Goal: Find specific page/section: Find specific page/section

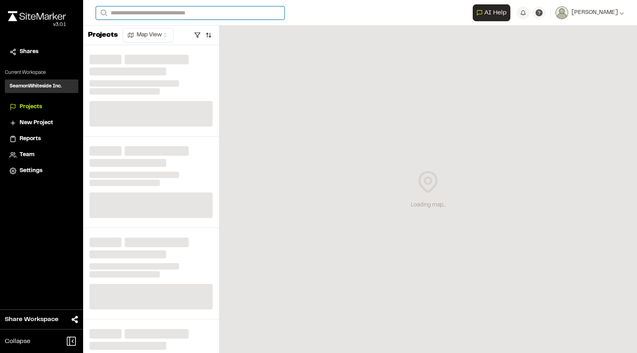
click at [198, 16] on input "Search" at bounding box center [190, 12] width 189 height 13
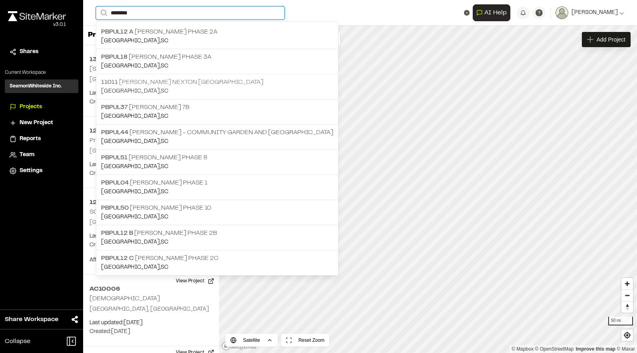
type input "********"
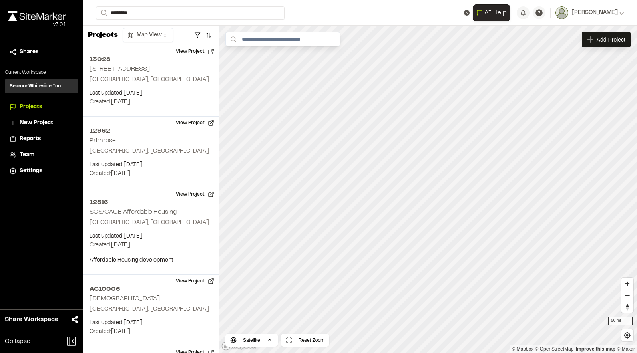
click at [147, 83] on p "11011 [PERSON_NAME] Nexton [GEOGRAPHIC_DATA]" at bounding box center [217, 82] width 232 height 10
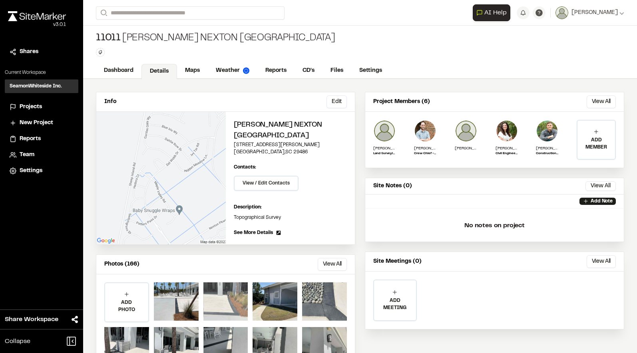
click at [236, 309] on div at bounding box center [225, 301] width 45 height 38
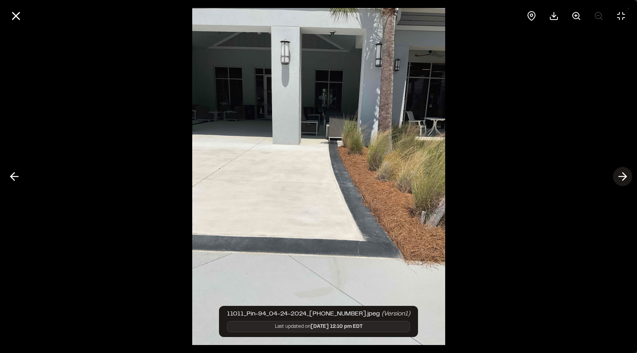
click at [623, 177] on line at bounding box center [623, 177] width 8 height 0
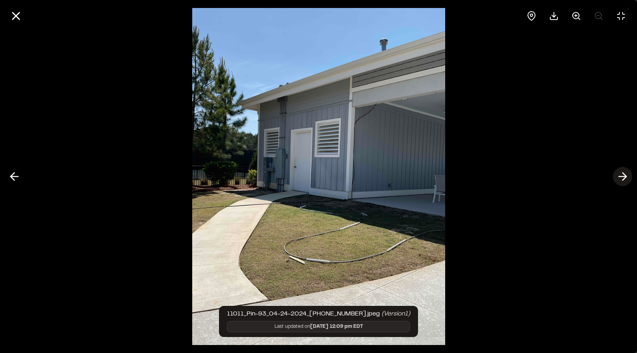
click at [623, 177] on line at bounding box center [623, 177] width 8 height 0
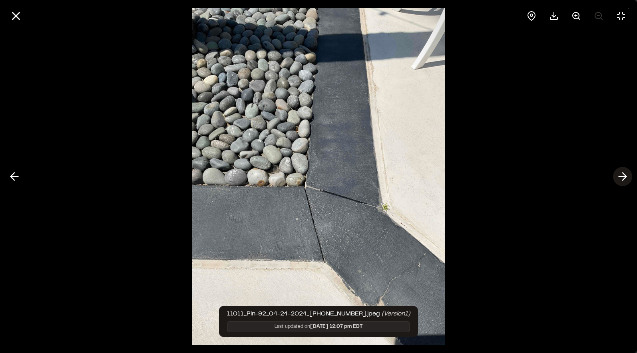
click at [623, 177] on line at bounding box center [623, 177] width 8 height 0
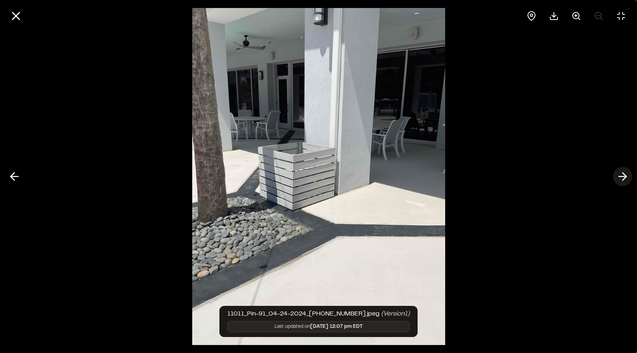
click at [623, 177] on line at bounding box center [623, 177] width 8 height 0
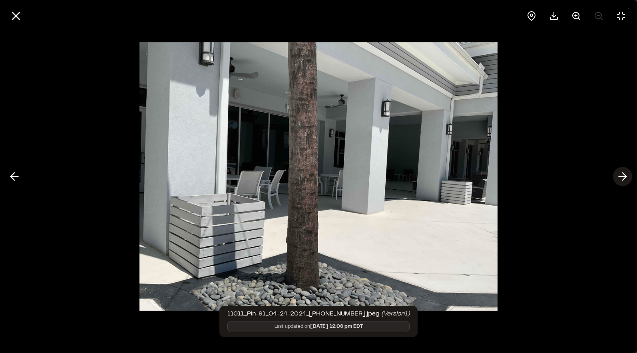
click at [623, 177] on line at bounding box center [623, 177] width 8 height 0
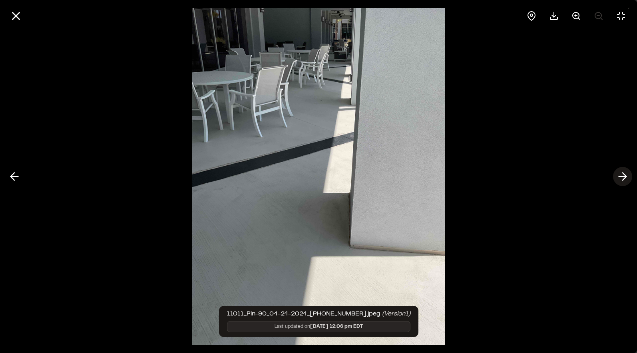
click at [623, 177] on line at bounding box center [623, 177] width 8 height 0
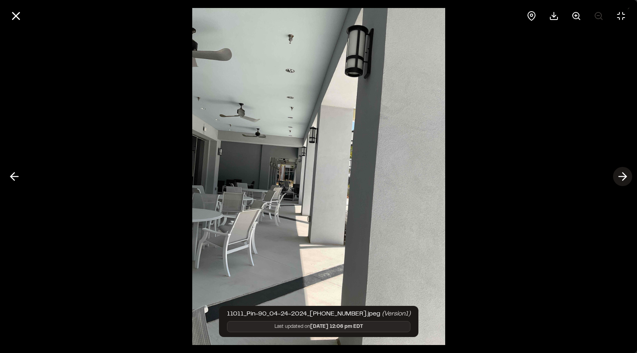
click at [623, 177] on line at bounding box center [623, 177] width 8 height 0
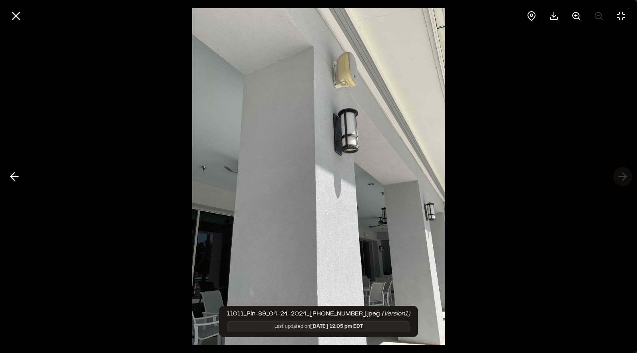
click at [623, 177] on div at bounding box center [318, 176] width 637 height 353
click at [14, 178] on icon at bounding box center [14, 177] width 13 height 14
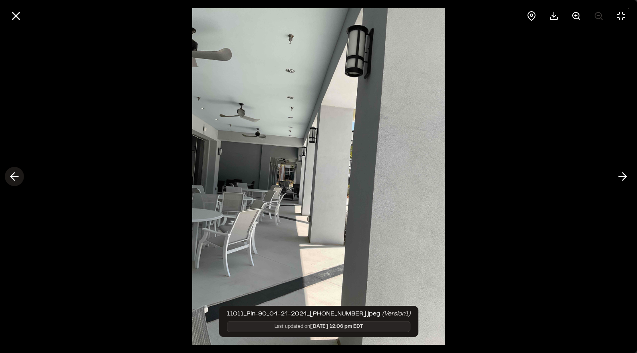
click at [14, 178] on icon at bounding box center [14, 177] width 13 height 14
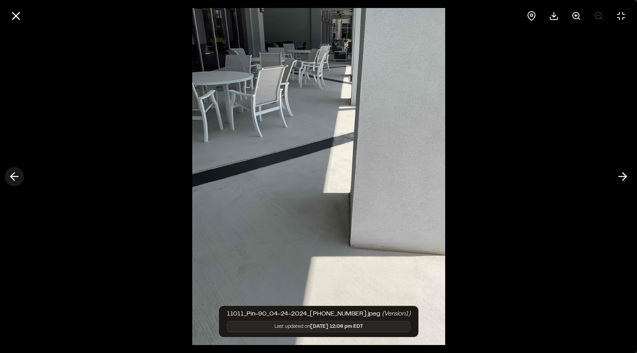
click at [14, 178] on icon at bounding box center [14, 177] width 13 height 14
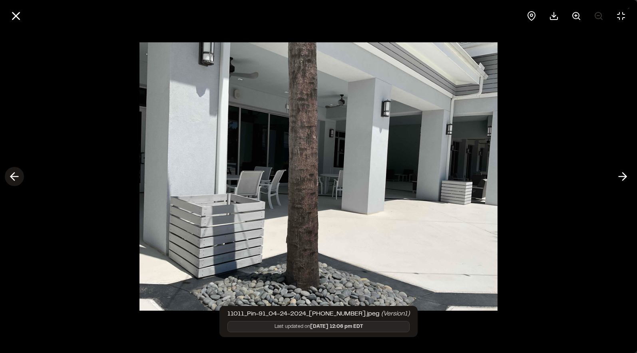
click at [14, 178] on icon at bounding box center [14, 177] width 13 height 14
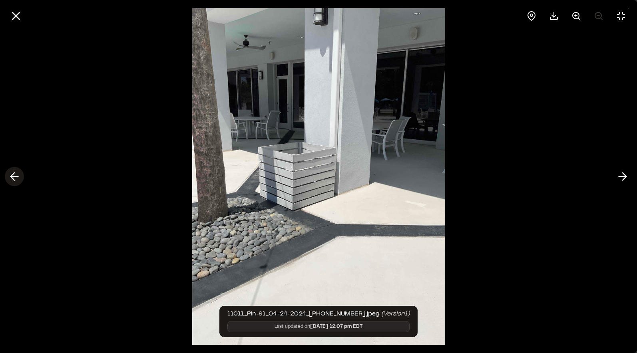
click at [14, 178] on icon at bounding box center [14, 177] width 13 height 14
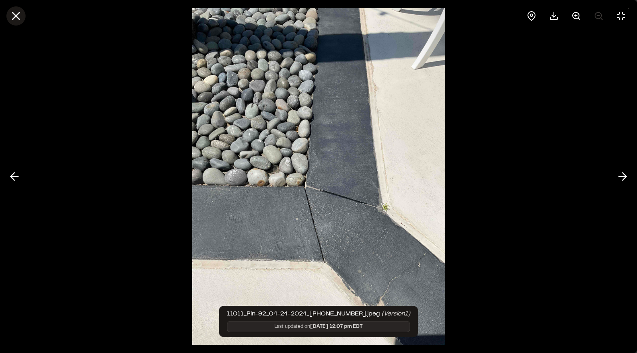
click at [16, 16] on line at bounding box center [16, 16] width 7 height 7
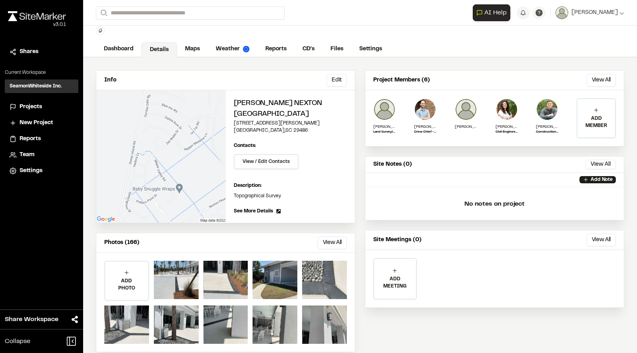
scroll to position [34, 0]
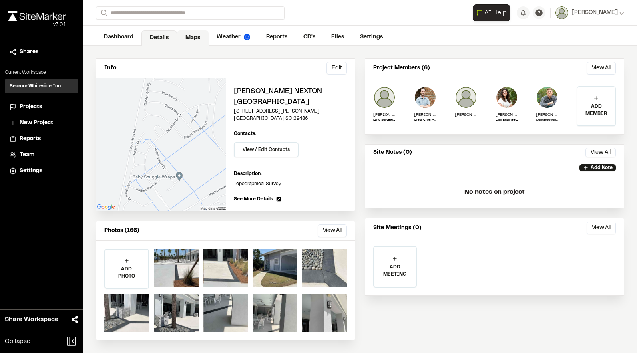
click at [185, 39] on link "Maps" at bounding box center [193, 37] width 32 height 15
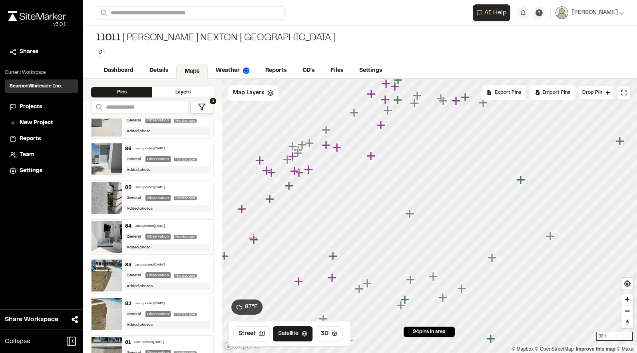
scroll to position [359, 0]
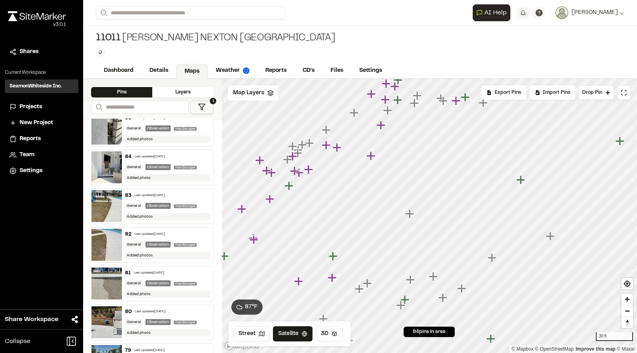
click at [111, 202] on img at bounding box center [106, 206] width 30 height 32
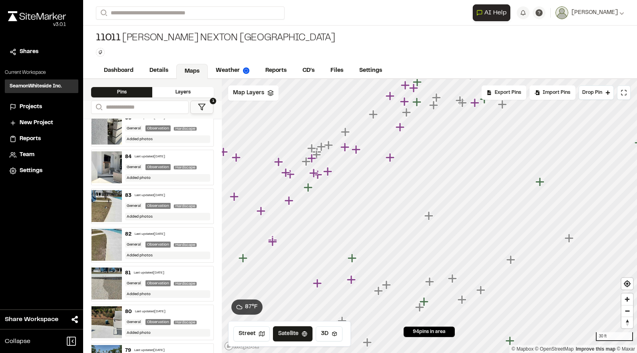
click at [109, 175] on img at bounding box center [106, 167] width 30 height 32
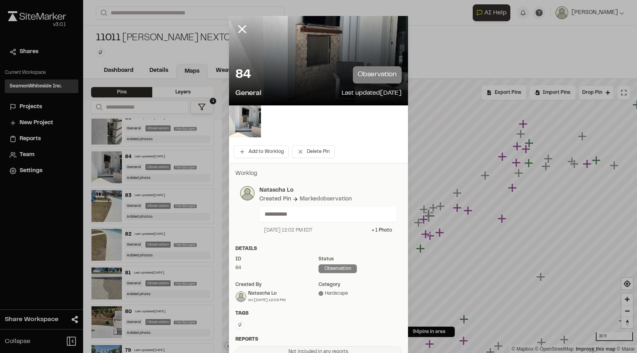
click at [299, 52] on div at bounding box center [318, 60] width 179 height 89
click at [239, 121] on img at bounding box center [245, 121] width 32 height 32
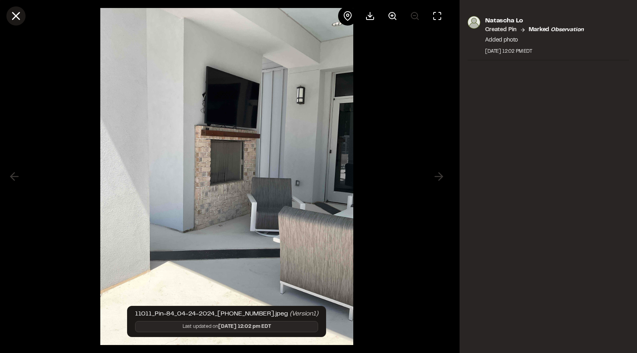
click at [12, 20] on icon at bounding box center [16, 16] width 14 height 14
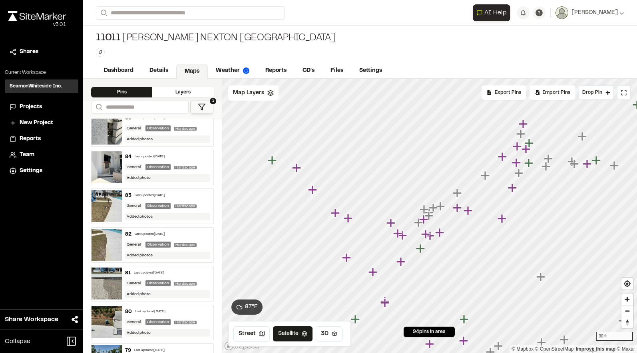
scroll to position [399, 0]
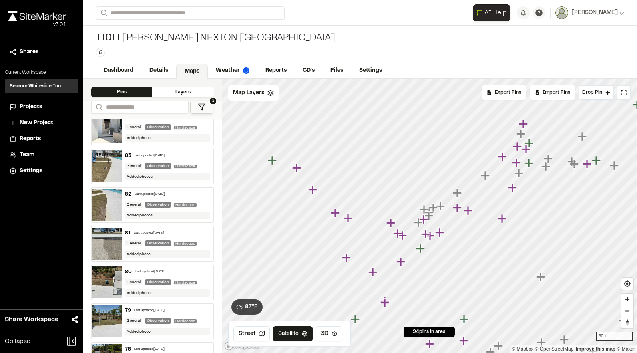
click at [107, 293] on img at bounding box center [106, 282] width 30 height 32
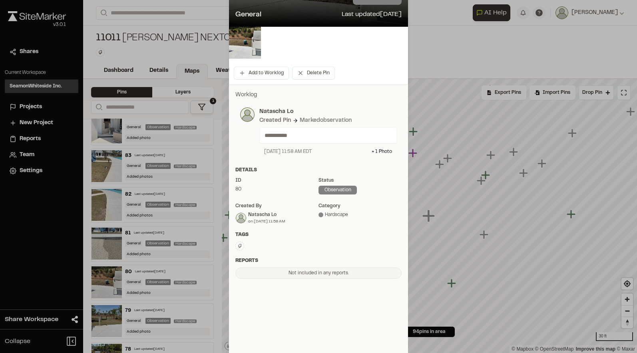
scroll to position [80, 0]
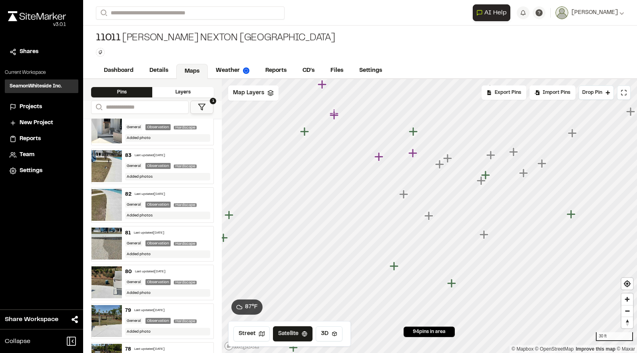
click at [106, 325] on img at bounding box center [106, 321] width 30 height 32
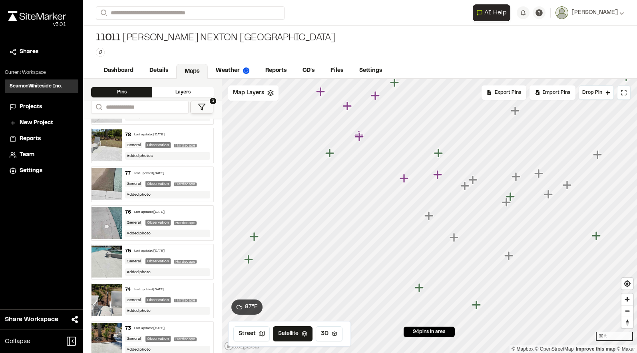
scroll to position [639, 0]
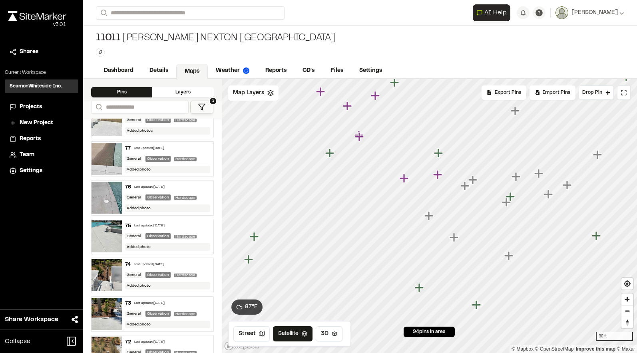
click at [104, 247] on img at bounding box center [106, 236] width 30 height 32
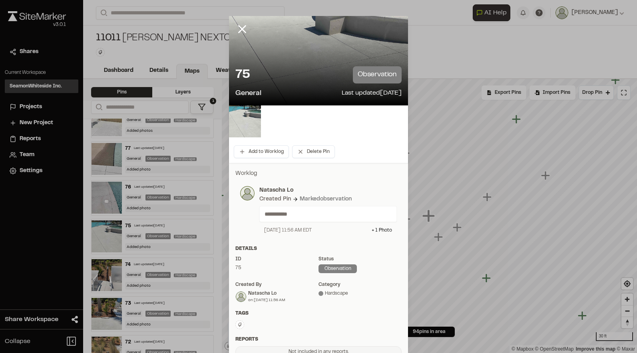
click at [292, 39] on div at bounding box center [318, 60] width 179 height 89
click at [259, 51] on div at bounding box center [248, 35] width 38 height 38
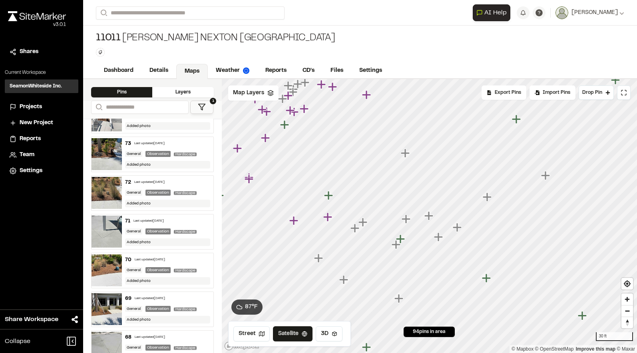
scroll to position [839, 0]
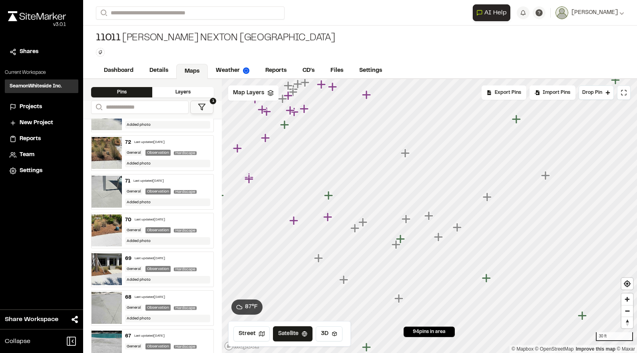
click at [101, 306] on img at bounding box center [106, 308] width 30 height 32
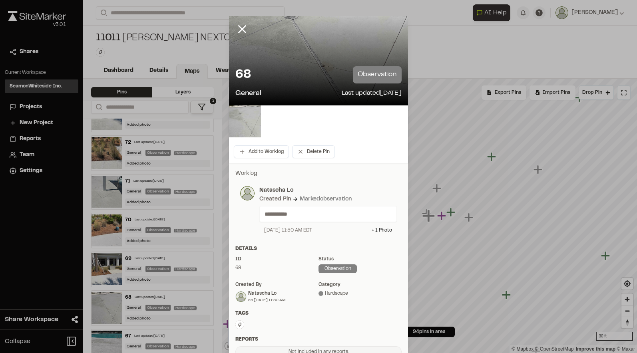
click at [299, 54] on div at bounding box center [318, 60] width 179 height 89
click at [244, 122] on img at bounding box center [245, 121] width 32 height 32
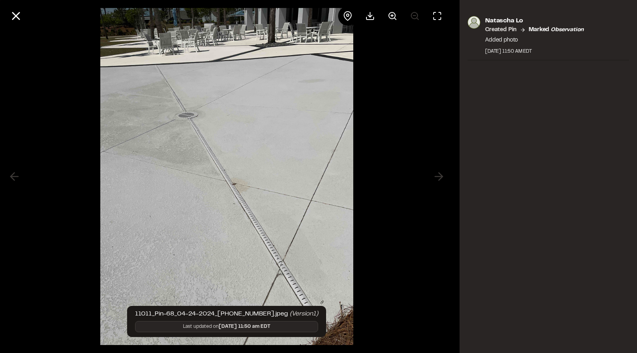
click at [67, 81] on div at bounding box center [226, 176] width 453 height 353
click at [12, 15] on icon at bounding box center [16, 16] width 14 height 14
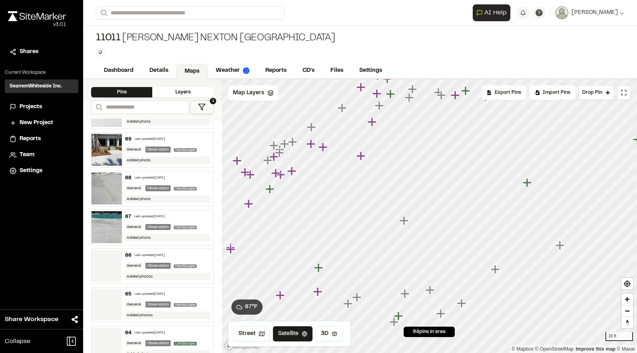
scroll to position [958, 0]
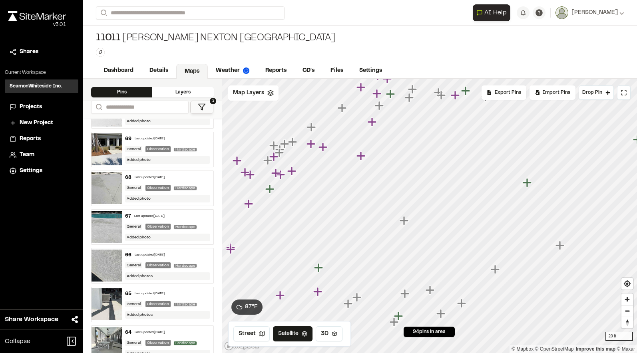
click at [109, 241] on img at bounding box center [106, 227] width 30 height 32
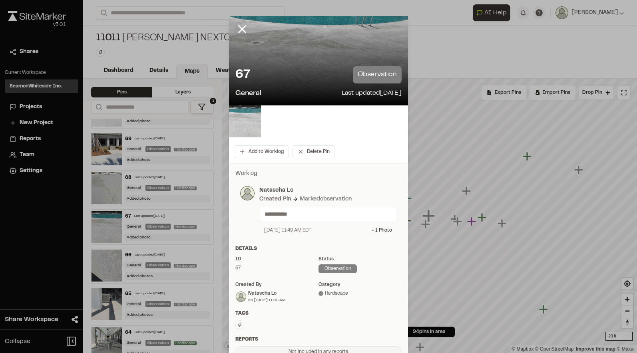
click at [244, 121] on img at bounding box center [245, 121] width 32 height 32
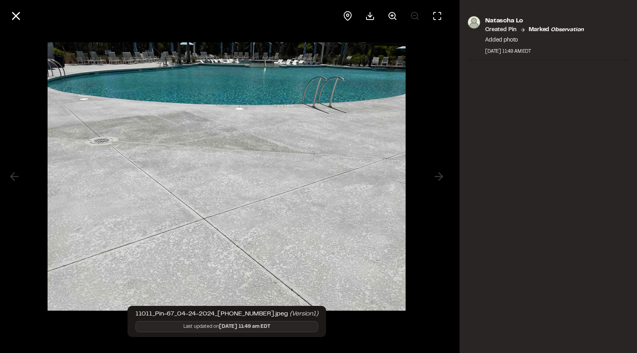
click at [80, 244] on img at bounding box center [227, 176] width 358 height 284
click at [15, 13] on icon at bounding box center [16, 16] width 14 height 14
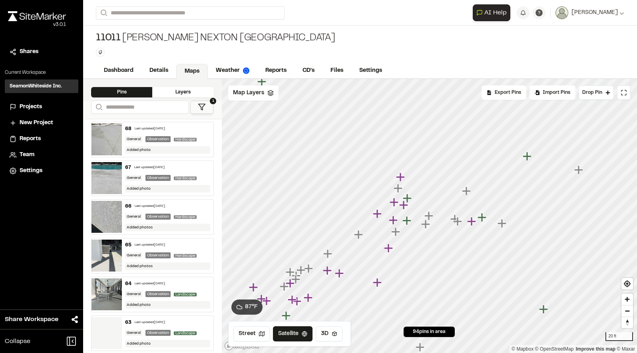
scroll to position [1038, 0]
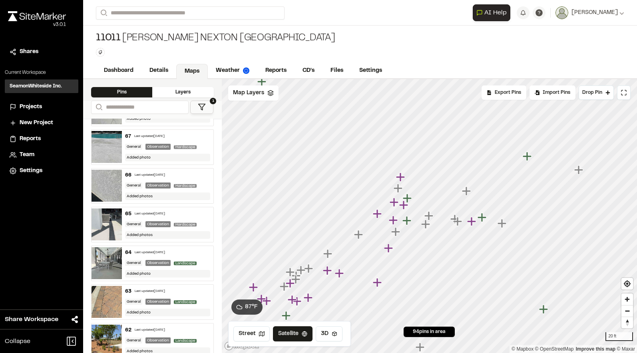
click at [109, 234] on img at bounding box center [106, 224] width 30 height 32
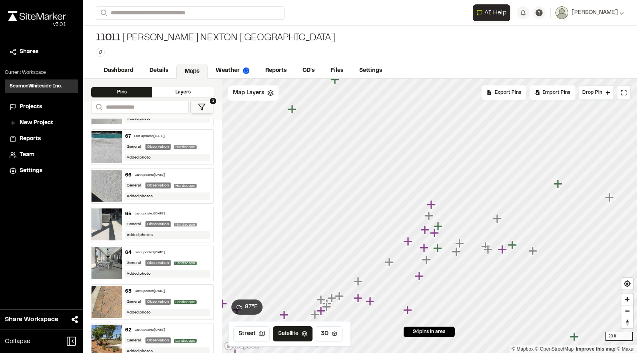
click at [110, 304] on img at bounding box center [106, 302] width 30 height 32
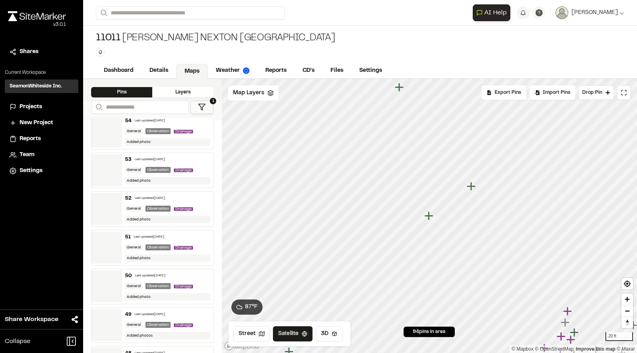
scroll to position [1597, 0]
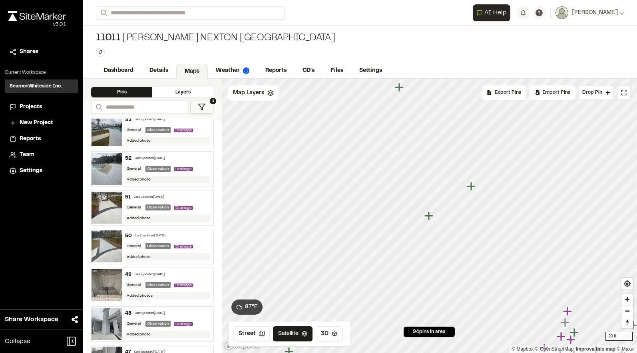
click at [103, 174] on img at bounding box center [106, 169] width 30 height 32
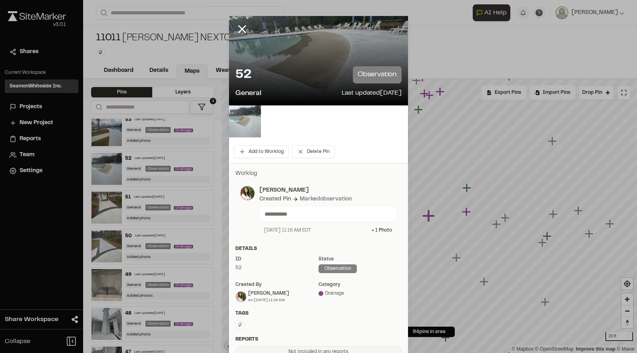
click at [241, 125] on img at bounding box center [245, 121] width 32 height 32
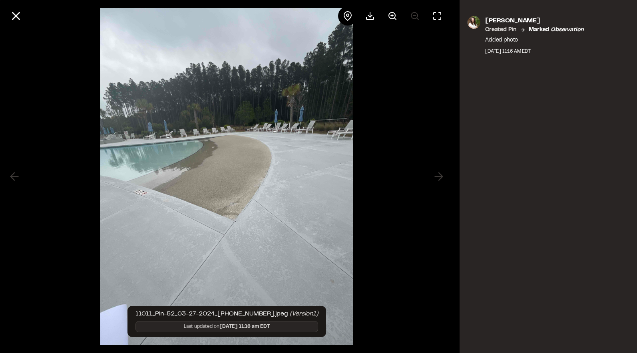
click at [72, 141] on div at bounding box center [226, 176] width 453 height 353
click at [17, 18] on line at bounding box center [16, 16] width 7 height 7
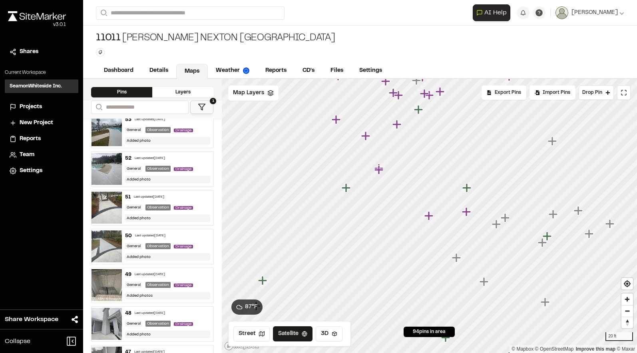
click at [112, 239] on img at bounding box center [106, 246] width 30 height 32
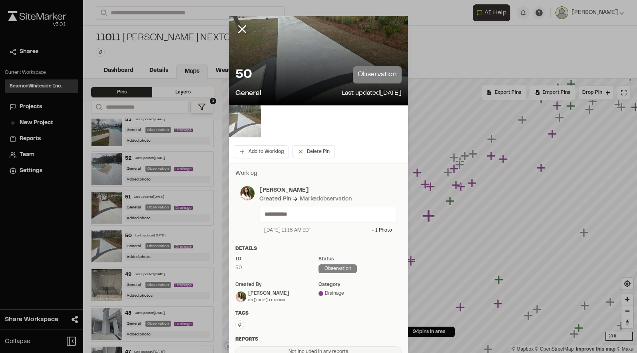
click at [240, 133] on img at bounding box center [245, 121] width 32 height 32
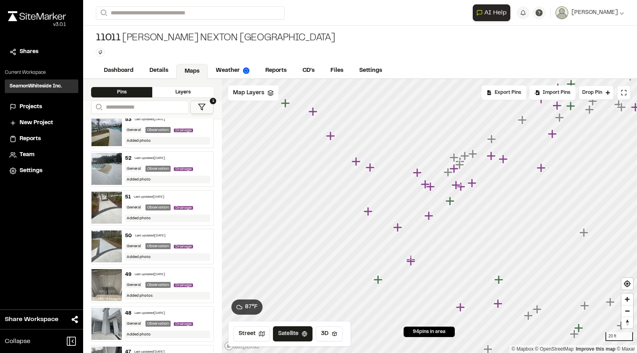
click at [94, 300] on img at bounding box center [106, 285] width 30 height 32
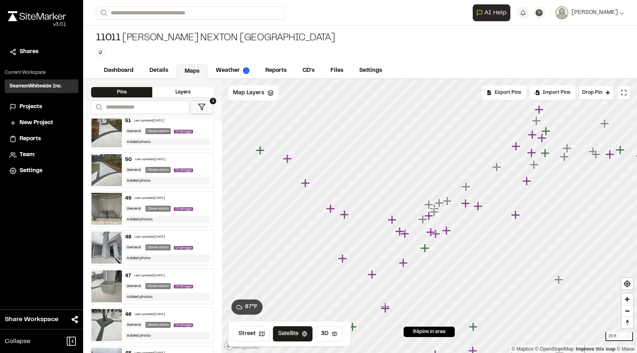
scroll to position [1677, 0]
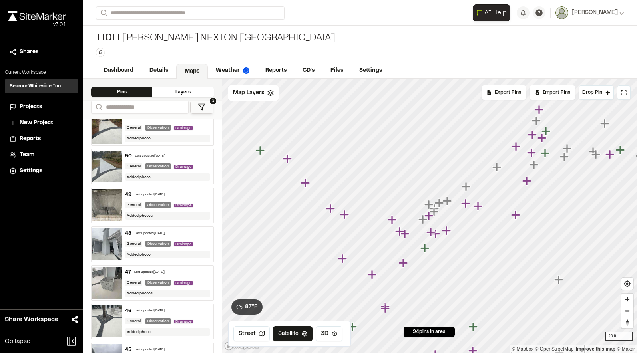
click at [117, 289] on img at bounding box center [106, 283] width 30 height 32
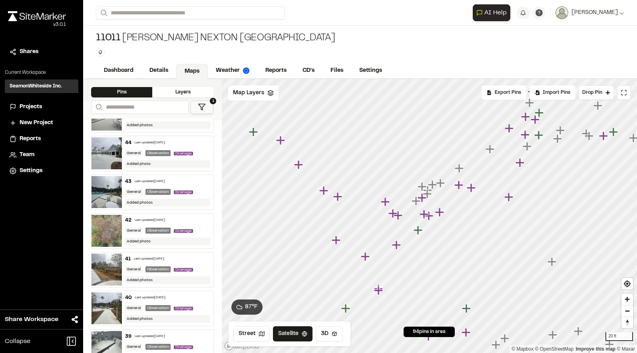
scroll to position [1957, 0]
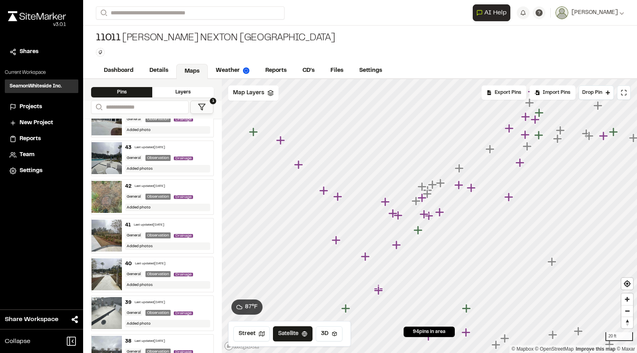
click at [107, 314] on img at bounding box center [106, 313] width 30 height 32
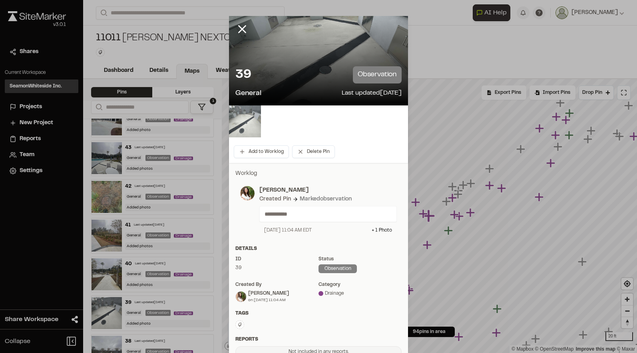
click at [247, 106] on img at bounding box center [245, 121] width 32 height 32
